Goal: Navigation & Orientation: Find specific page/section

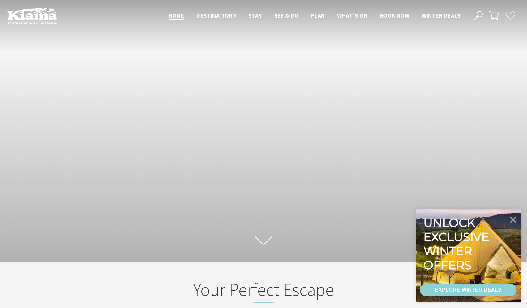
scroll to position [100, 0]
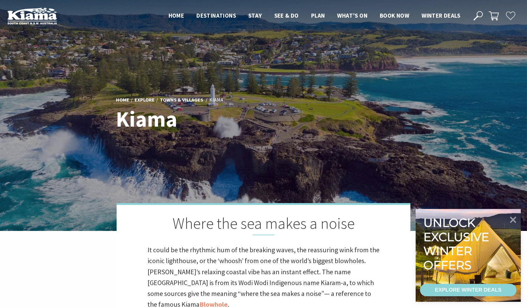
scroll to position [198, 532]
click at [436, 72] on div at bounding box center [263, 115] width 527 height 231
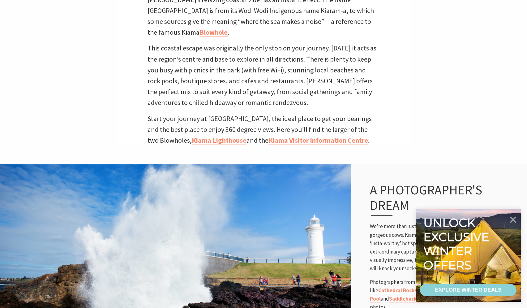
scroll to position [0, 0]
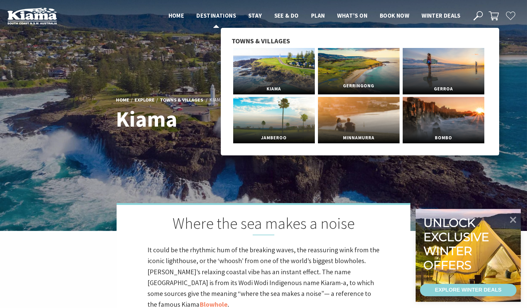
click at [346, 66] on link "Gerringong" at bounding box center [359, 71] width 82 height 46
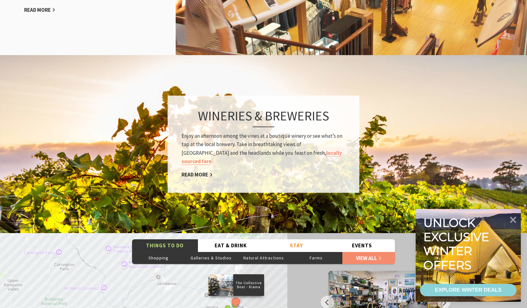
scroll to position [359, 0]
